Goal: Information Seeking & Learning: Learn about a topic

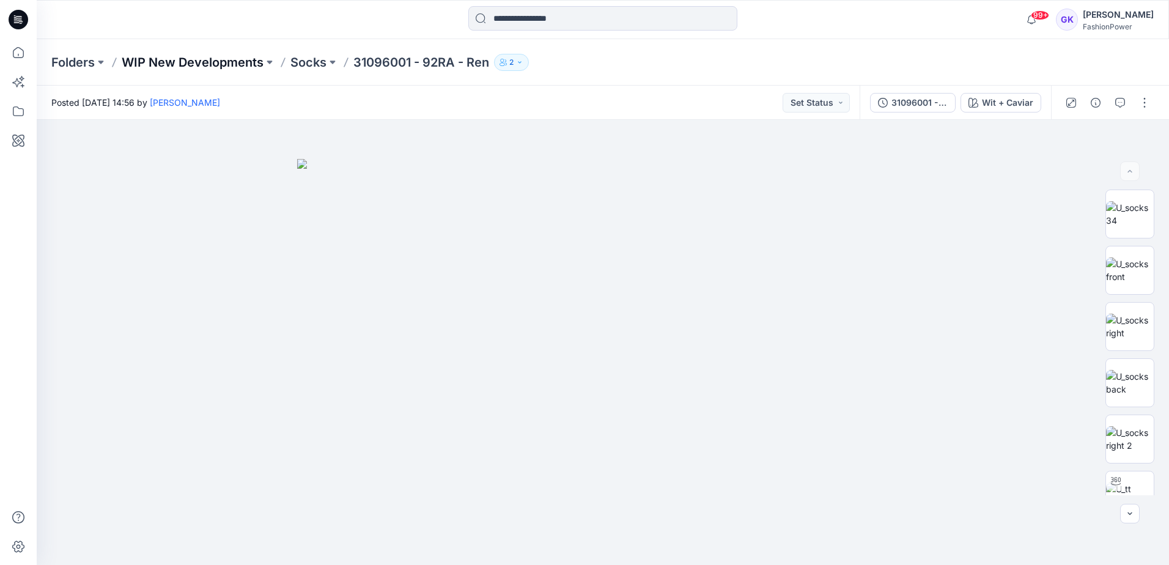
click at [214, 65] on p "WIP New Developments" at bounding box center [193, 62] width 142 height 17
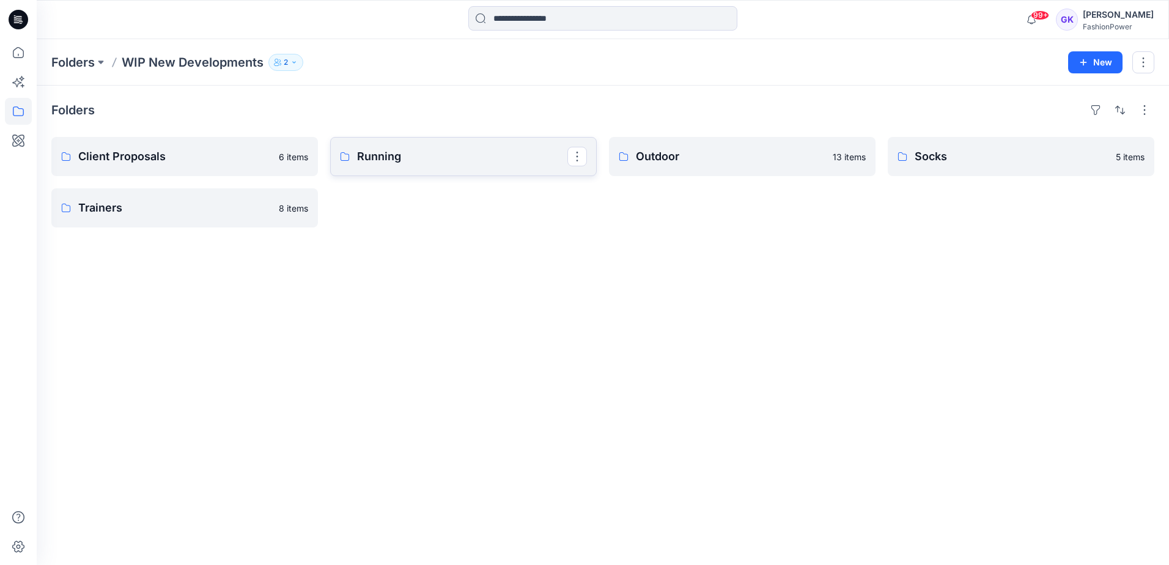
click at [421, 153] on p "Running" at bounding box center [462, 156] width 210 height 17
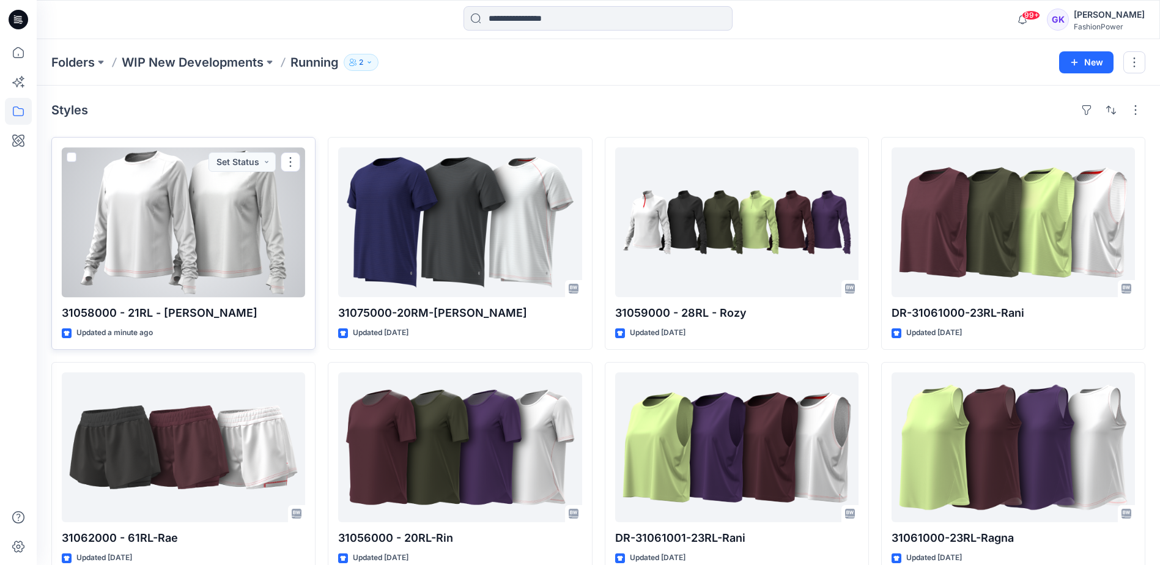
click at [202, 265] on div at bounding box center [183, 222] width 243 height 150
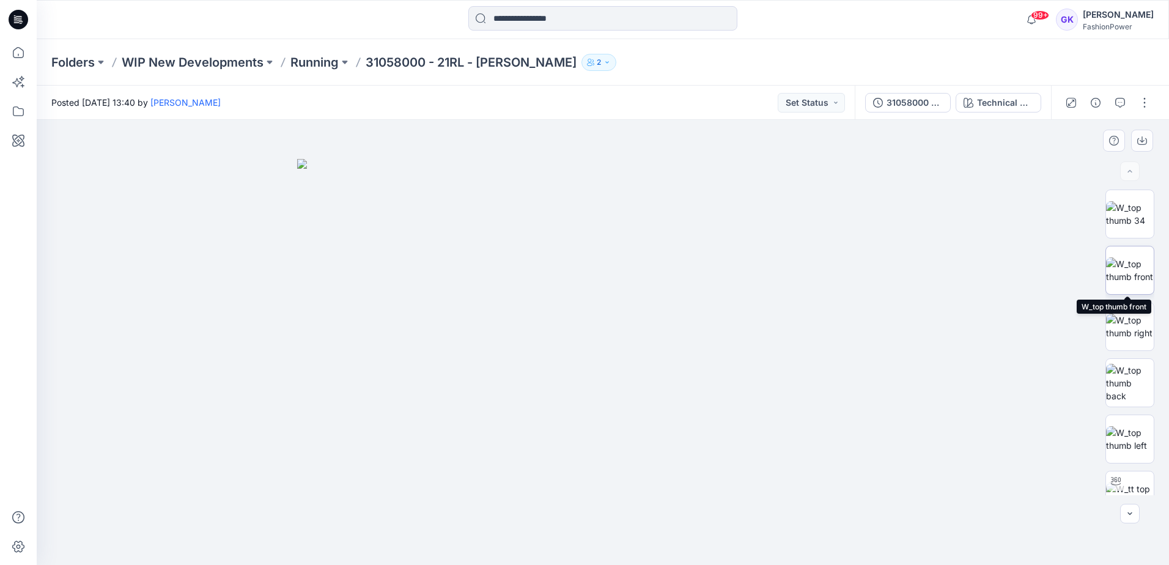
click at [1141, 280] on img at bounding box center [1130, 270] width 48 height 26
click at [1142, 141] on icon "button" at bounding box center [1142, 139] width 5 height 6
click at [1128, 386] on img at bounding box center [1130, 383] width 48 height 39
click at [1139, 142] on icon "button" at bounding box center [1142, 141] width 10 height 10
click at [1125, 442] on img at bounding box center [1130, 439] width 48 height 26
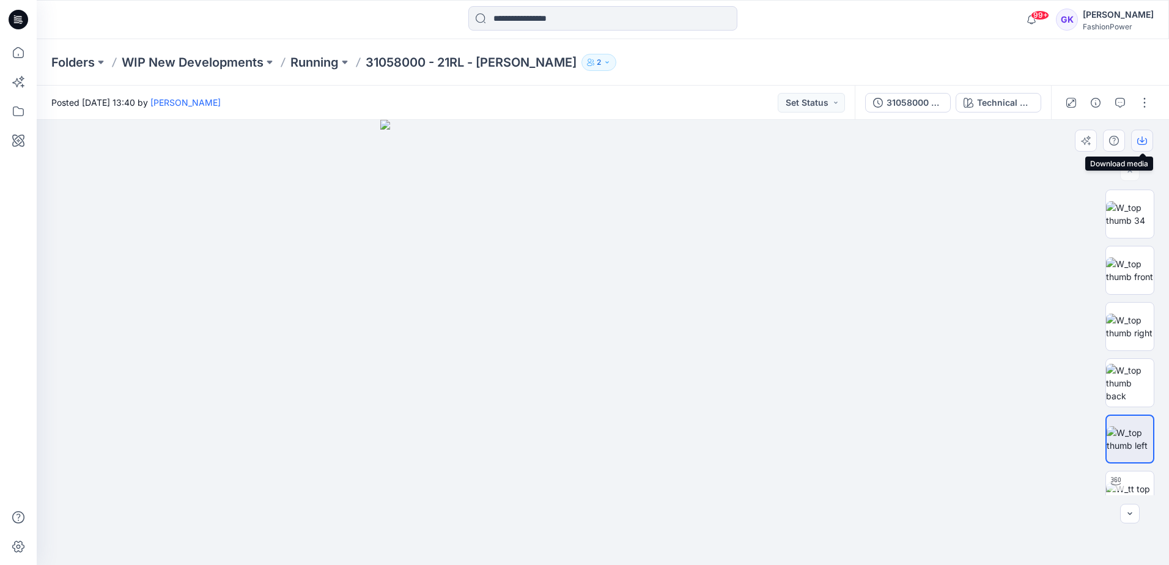
click at [1143, 139] on icon "button" at bounding box center [1142, 141] width 10 height 10
click at [786, 249] on img at bounding box center [602, 342] width 445 height 445
click at [983, 111] on button "Technical Drawing" at bounding box center [999, 103] width 86 height 20
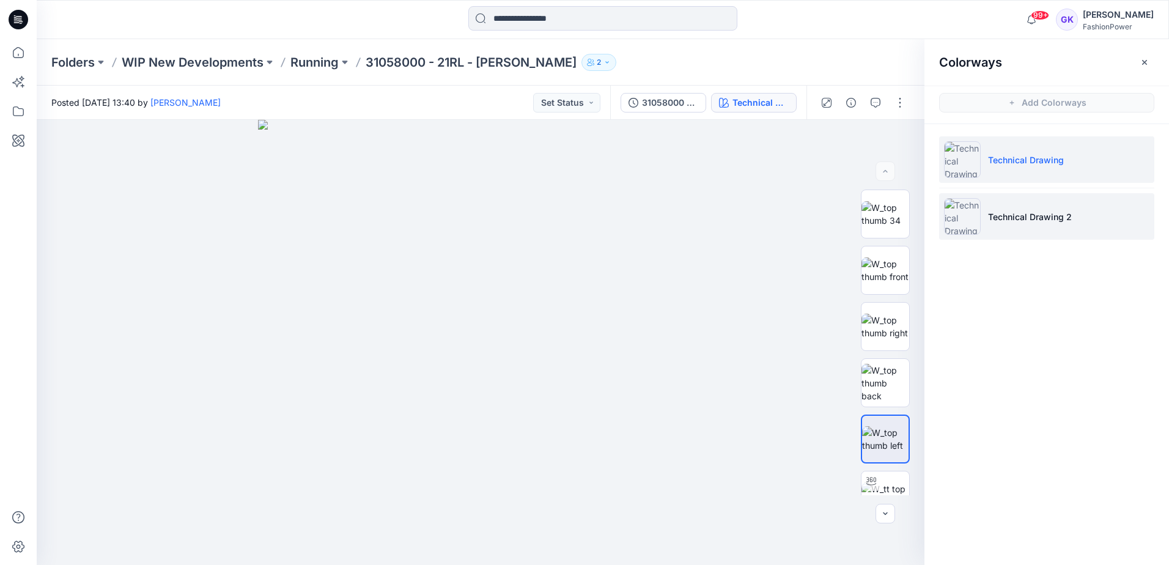
click at [1035, 212] on p "Technical Drawing 2" at bounding box center [1030, 216] width 84 height 13
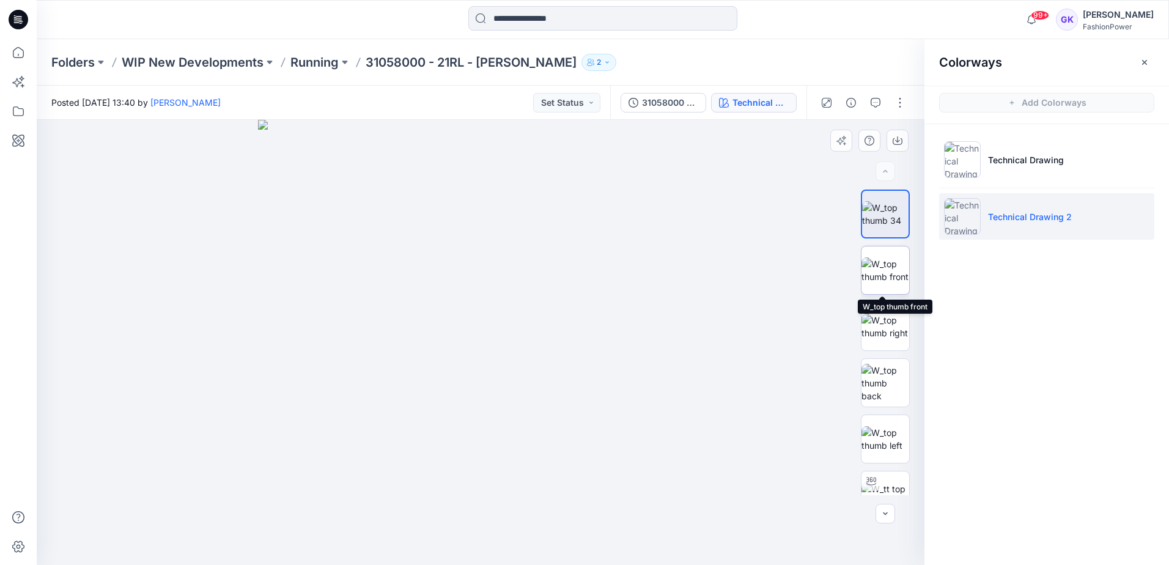
click at [882, 276] on img at bounding box center [886, 270] width 48 height 26
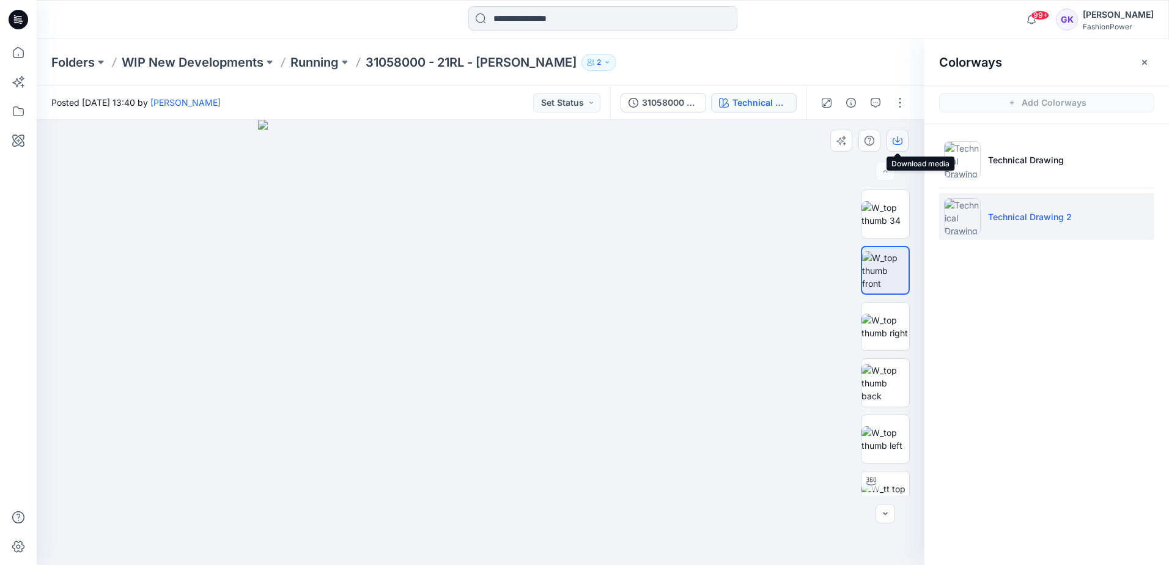
click at [898, 142] on icon "button" at bounding box center [897, 139] width 5 height 6
click at [887, 391] on img at bounding box center [886, 383] width 48 height 39
click at [893, 136] on icon "button" at bounding box center [898, 141] width 10 height 10
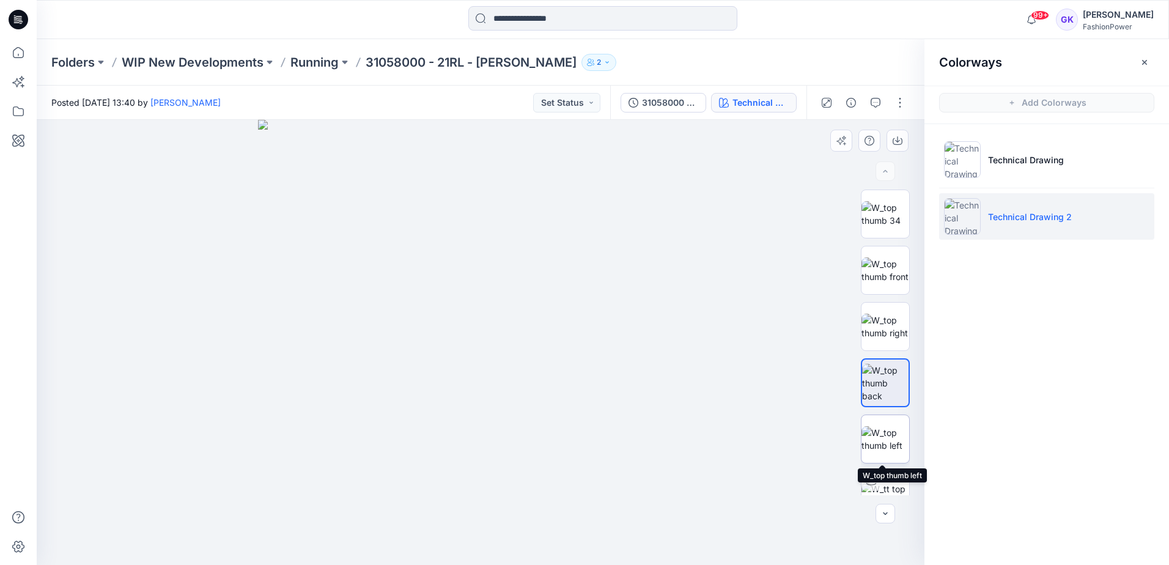
click at [876, 452] on img at bounding box center [886, 439] width 48 height 26
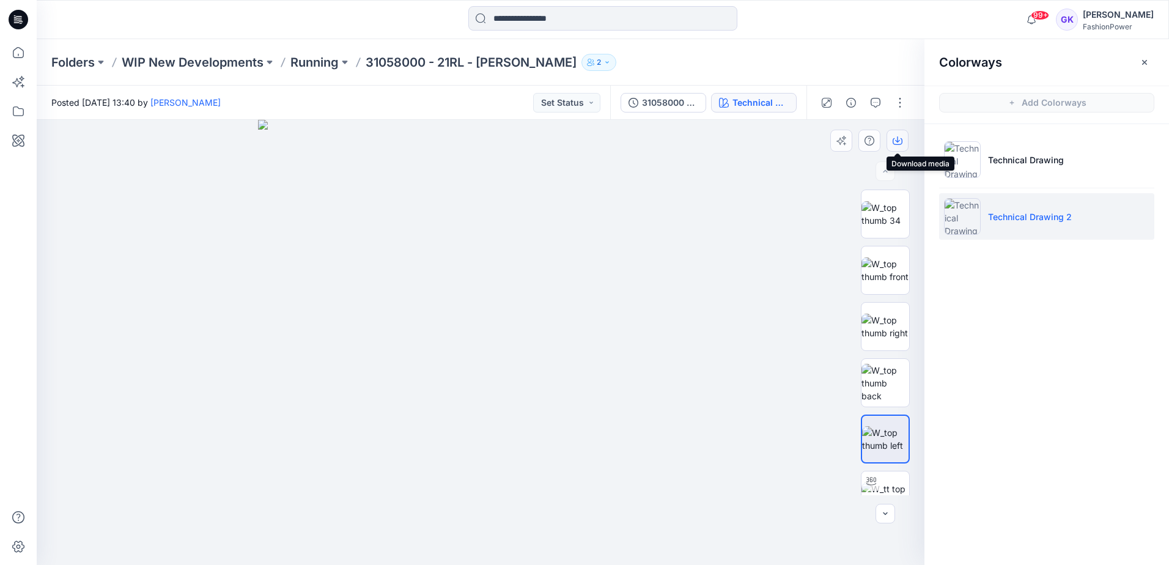
click at [903, 137] on button "button" at bounding box center [898, 141] width 22 height 22
